Goal: Transaction & Acquisition: Download file/media

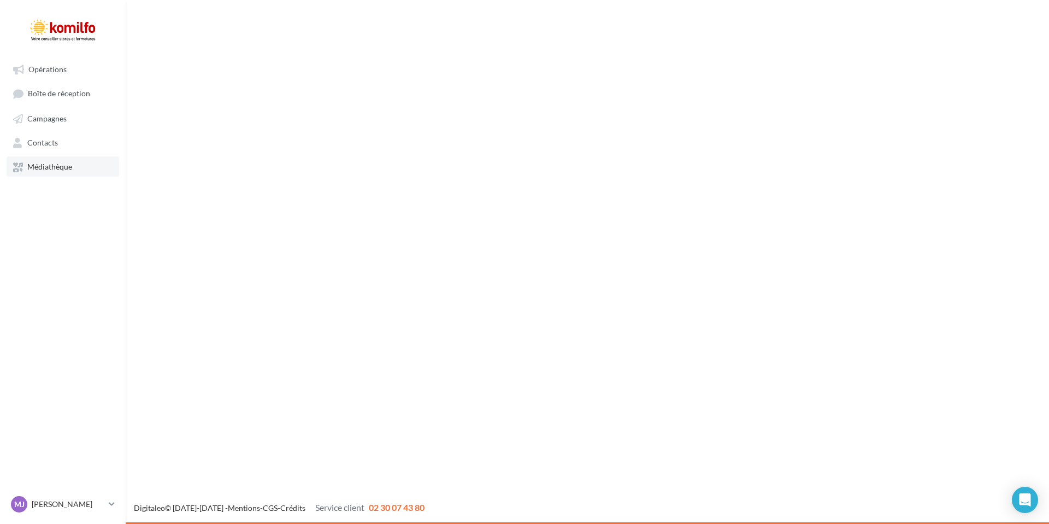
click at [50, 161] on link "Médiathèque" at bounding box center [63, 166] width 113 height 20
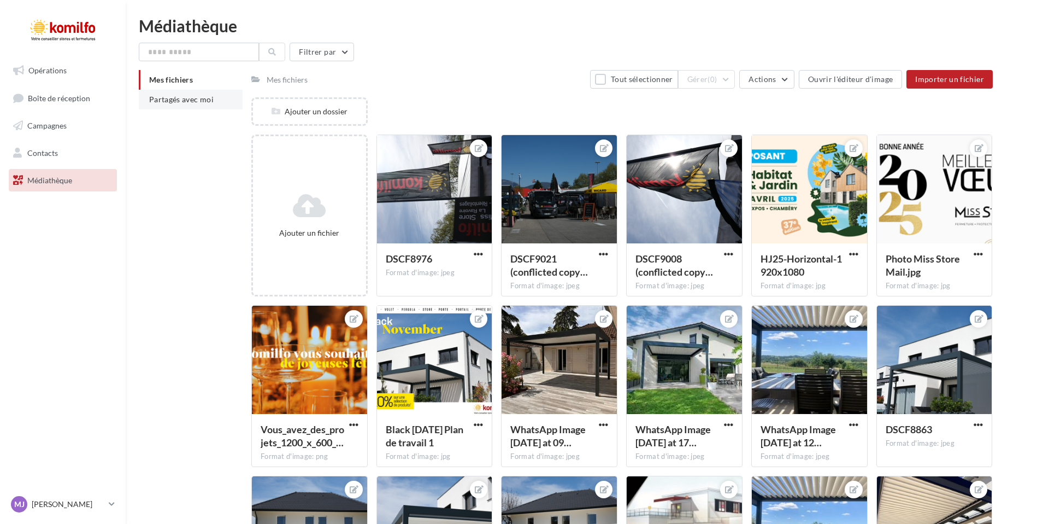
click at [201, 99] on span "Partagés avec moi" at bounding box center [181, 99] width 64 height 9
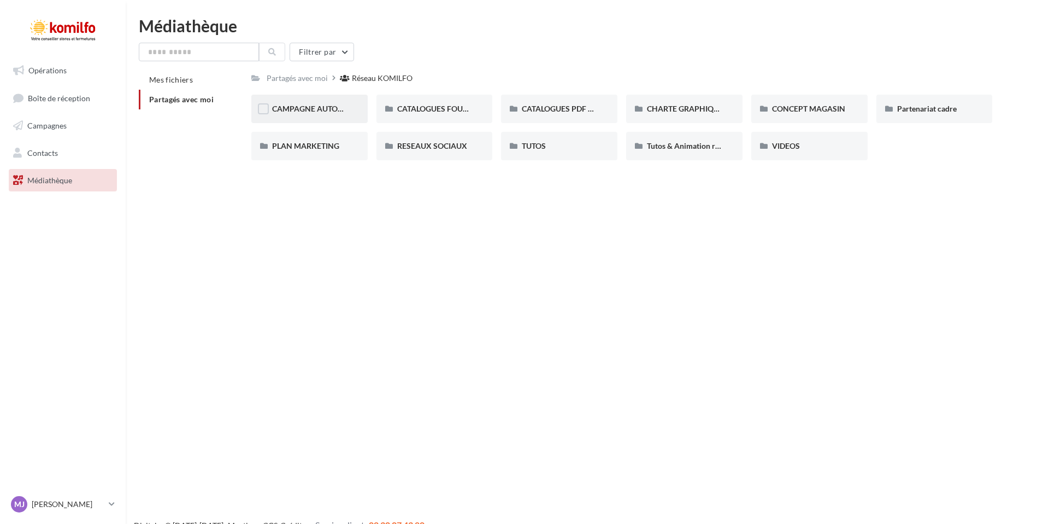
click at [330, 117] on div "CAMPAGNE AUTOMNE" at bounding box center [309, 109] width 116 height 28
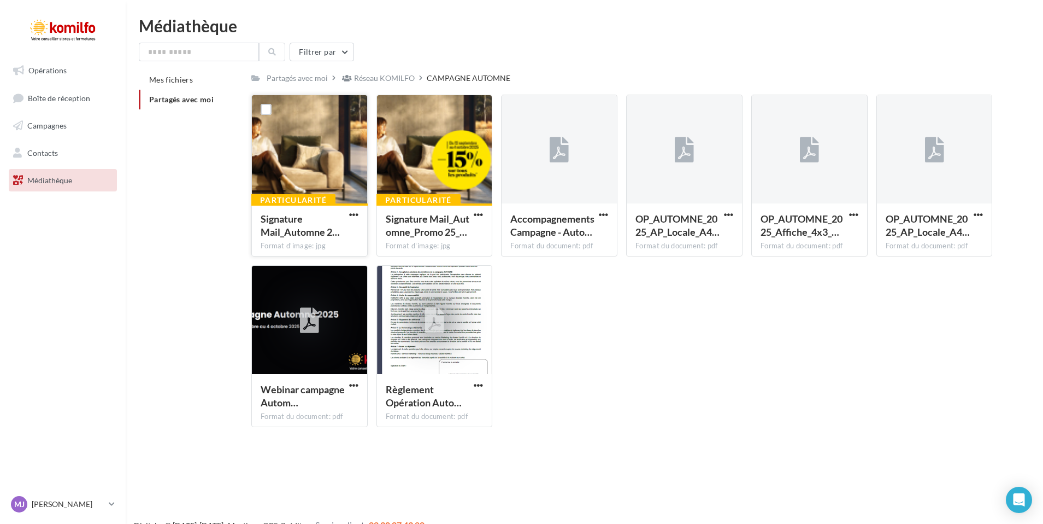
click at [314, 146] on div at bounding box center [309, 149] width 115 height 109
click at [350, 219] on span "button" at bounding box center [353, 214] width 9 height 9
click at [315, 227] on button "Télécharger" at bounding box center [305, 236] width 109 height 28
click at [480, 215] on span "button" at bounding box center [478, 214] width 9 height 9
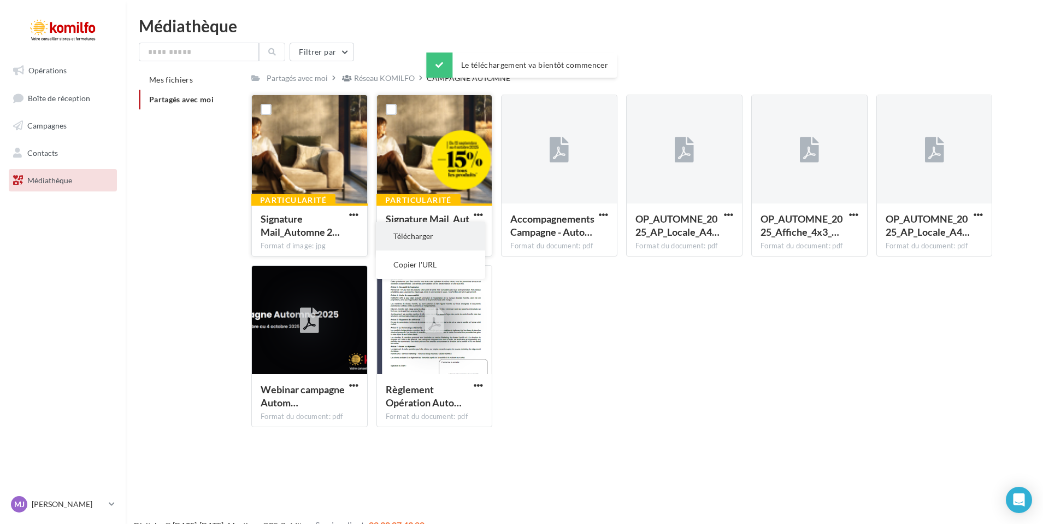
click at [448, 229] on button "Télécharger" at bounding box center [430, 236] width 109 height 28
click at [600, 213] on span "button" at bounding box center [603, 214] width 9 height 9
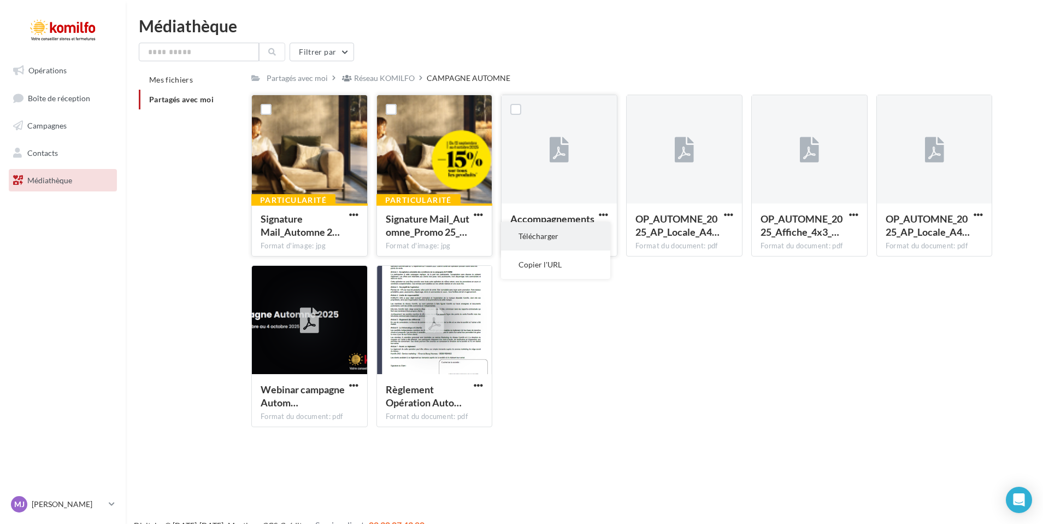
click at [576, 232] on button "Télécharger" at bounding box center [555, 236] width 109 height 28
click at [478, 387] on span "button" at bounding box center [478, 384] width 9 height 9
click at [451, 403] on button "Télécharger" at bounding box center [430, 406] width 109 height 28
click at [724, 213] on span "button" at bounding box center [728, 214] width 9 height 9
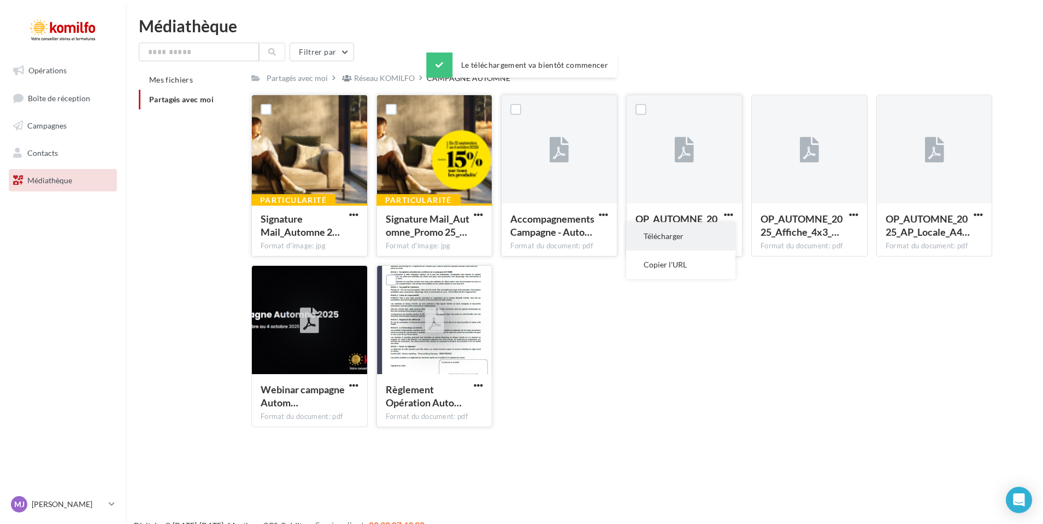
click at [716, 234] on button "Télécharger" at bounding box center [680, 236] width 109 height 28
click at [859, 211] on button "button" at bounding box center [854, 215] width 14 height 11
click at [824, 236] on button "Télécharger" at bounding box center [805, 236] width 109 height 28
click at [979, 213] on span "button" at bounding box center [978, 214] width 9 height 9
click at [948, 234] on button "Télécharger" at bounding box center [930, 236] width 109 height 28
